Goal: Task Accomplishment & Management: Manage account settings

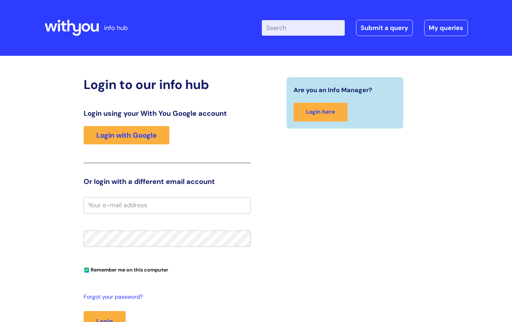
click at [148, 83] on h2 "Login to our info hub" at bounding box center [167, 84] width 167 height 15
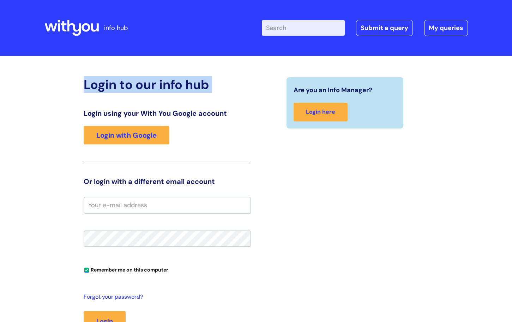
click at [148, 83] on h2 "Login to our info hub" at bounding box center [167, 84] width 167 height 15
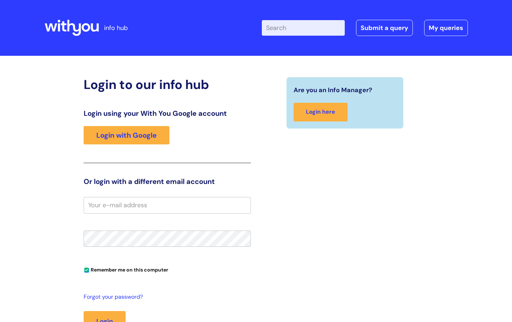
click at [167, 117] on h3 "Login using your With You Google account" at bounding box center [167, 113] width 167 height 8
click at [167, 180] on h3 "Or login with a different email account" at bounding box center [167, 181] width 167 height 8
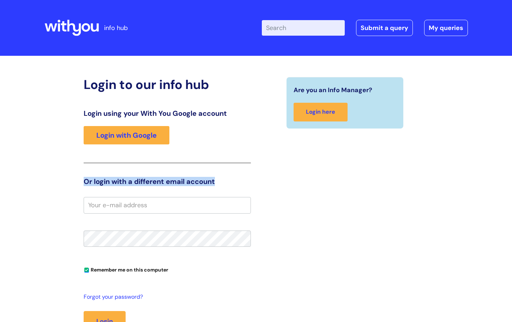
click at [168, 180] on h3 "Or login with a different email account" at bounding box center [167, 181] width 167 height 8
click at [219, 170] on div "Login to our info hub Login using your With You Google account Login with Googl…" at bounding box center [167, 219] width 167 height 285
